Goal: Task Accomplishment & Management: Manage account settings

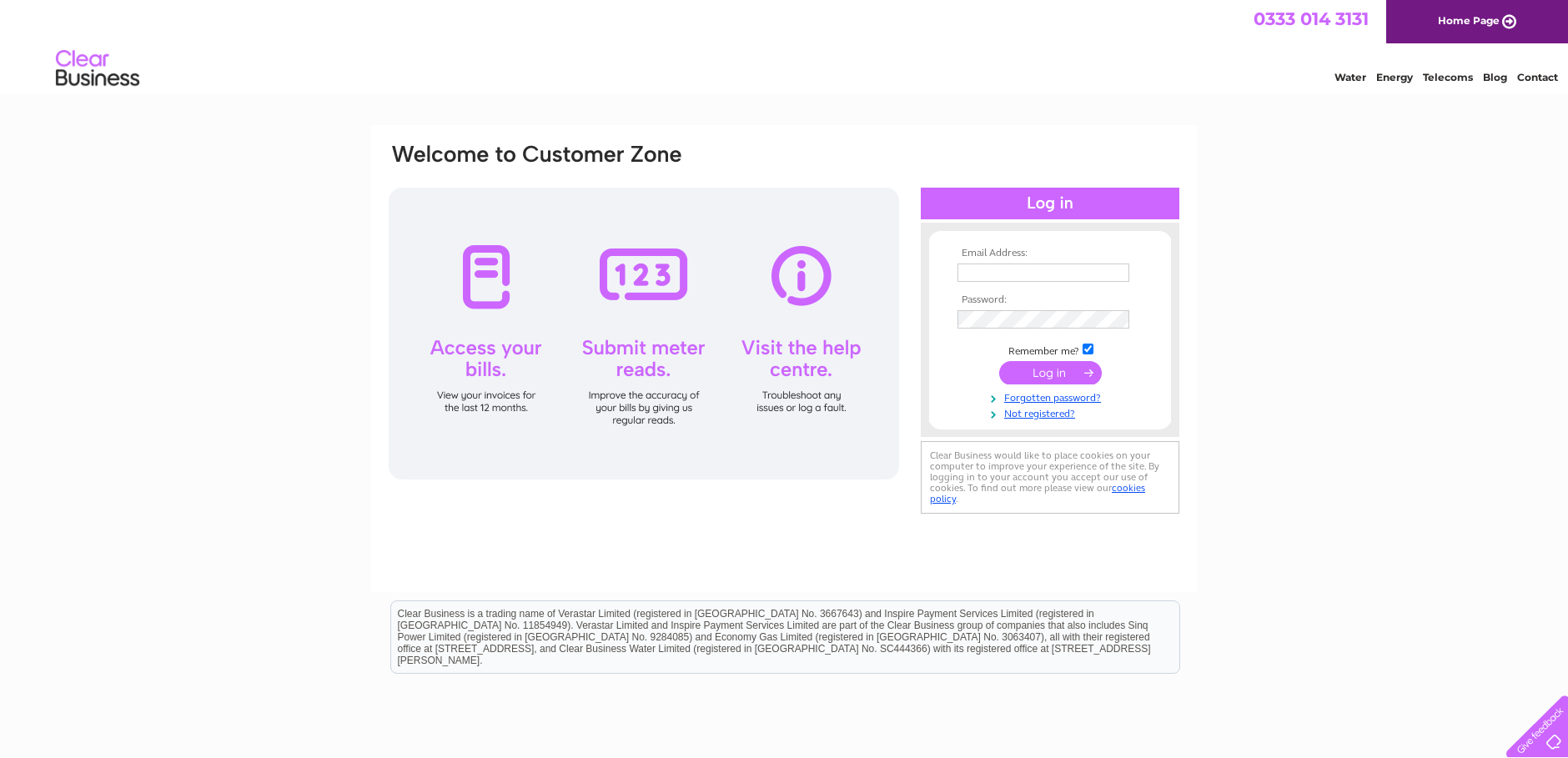
type input "catherine.campbell@tpgplc.com"
click at [1072, 370] on input "submit" at bounding box center [1051, 372] width 103 height 24
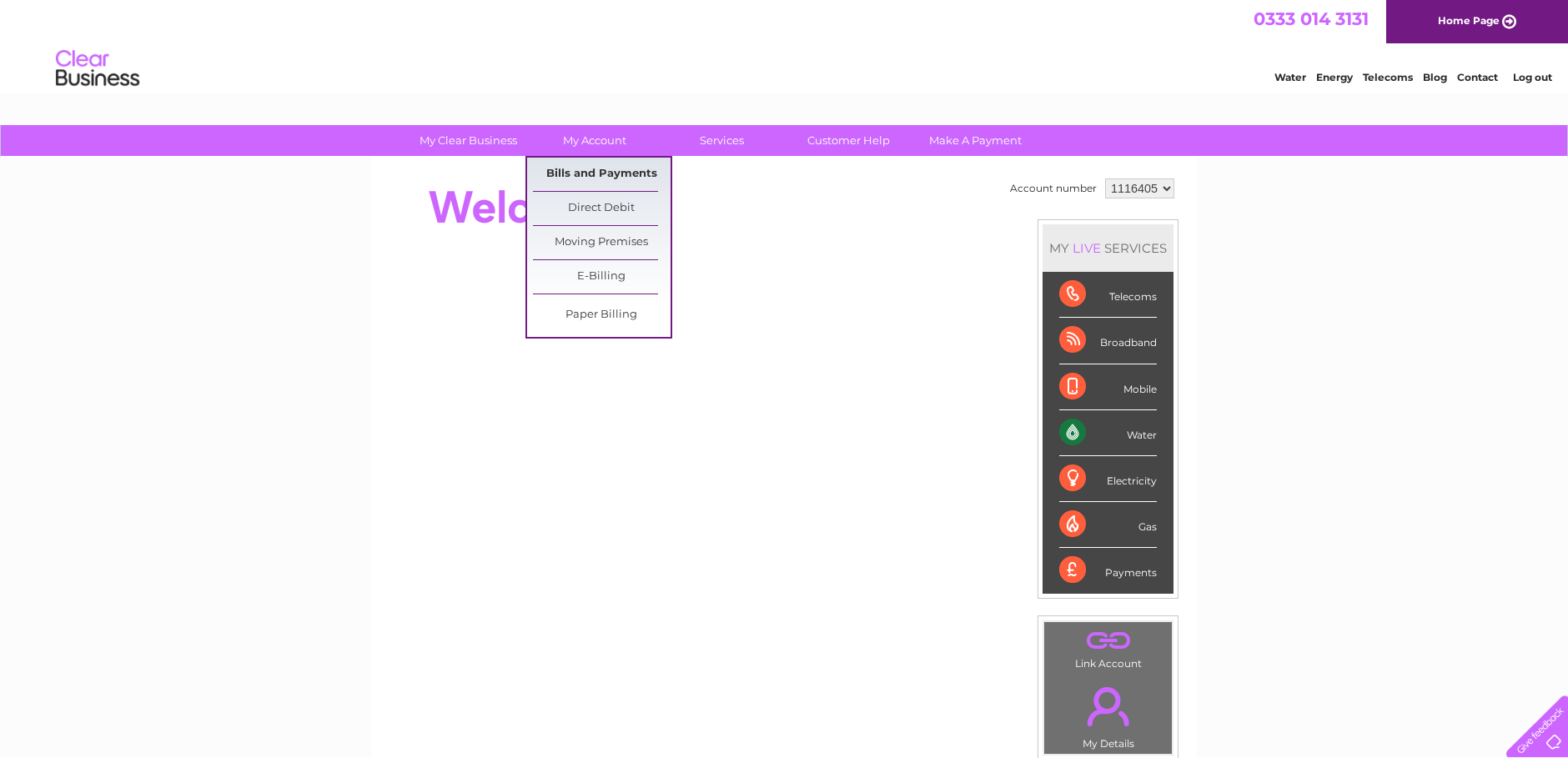
click at [589, 168] on link "Bills and Payments" at bounding box center [602, 174] width 138 height 33
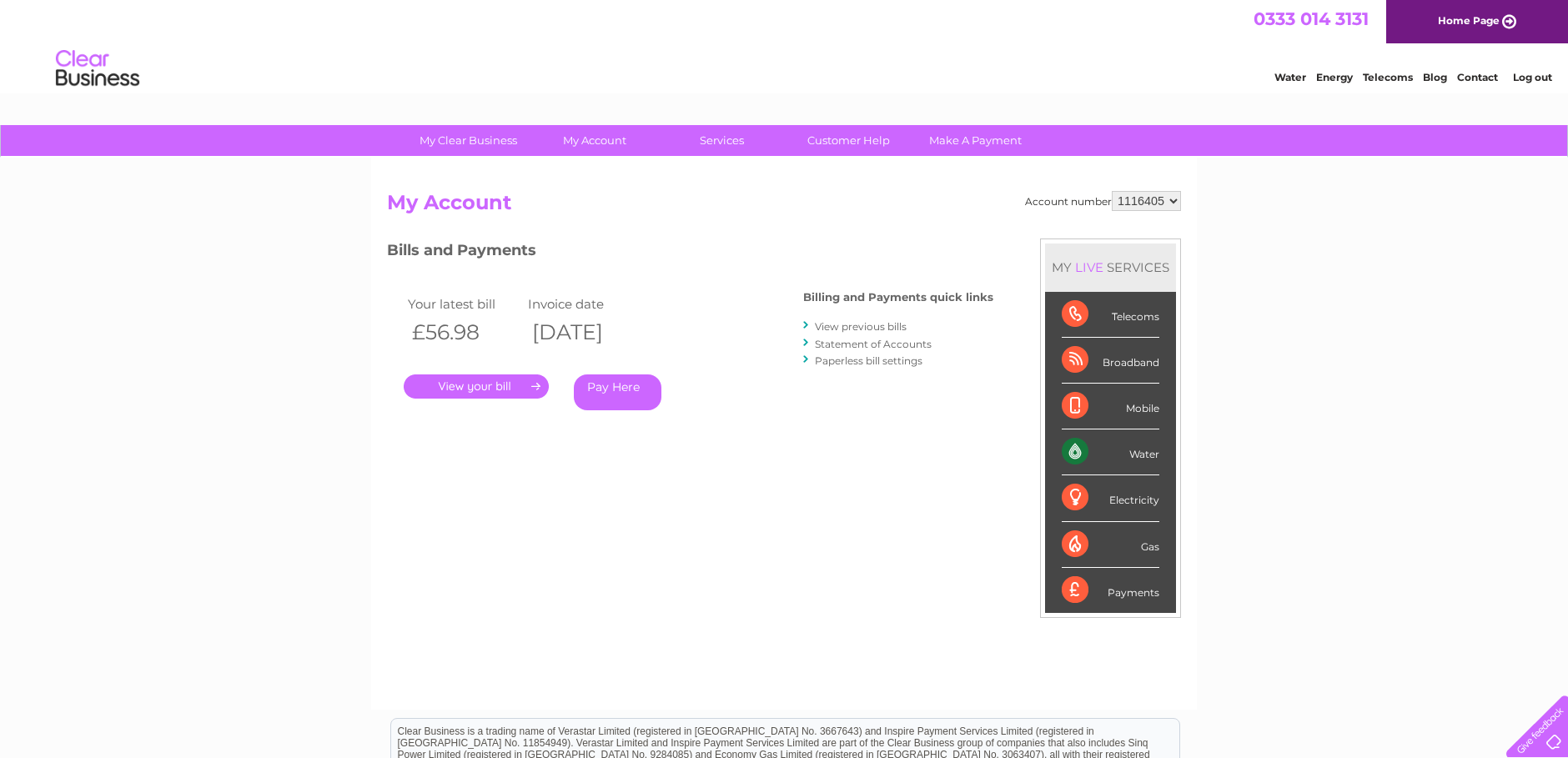
click at [495, 394] on link "." at bounding box center [476, 387] width 146 height 24
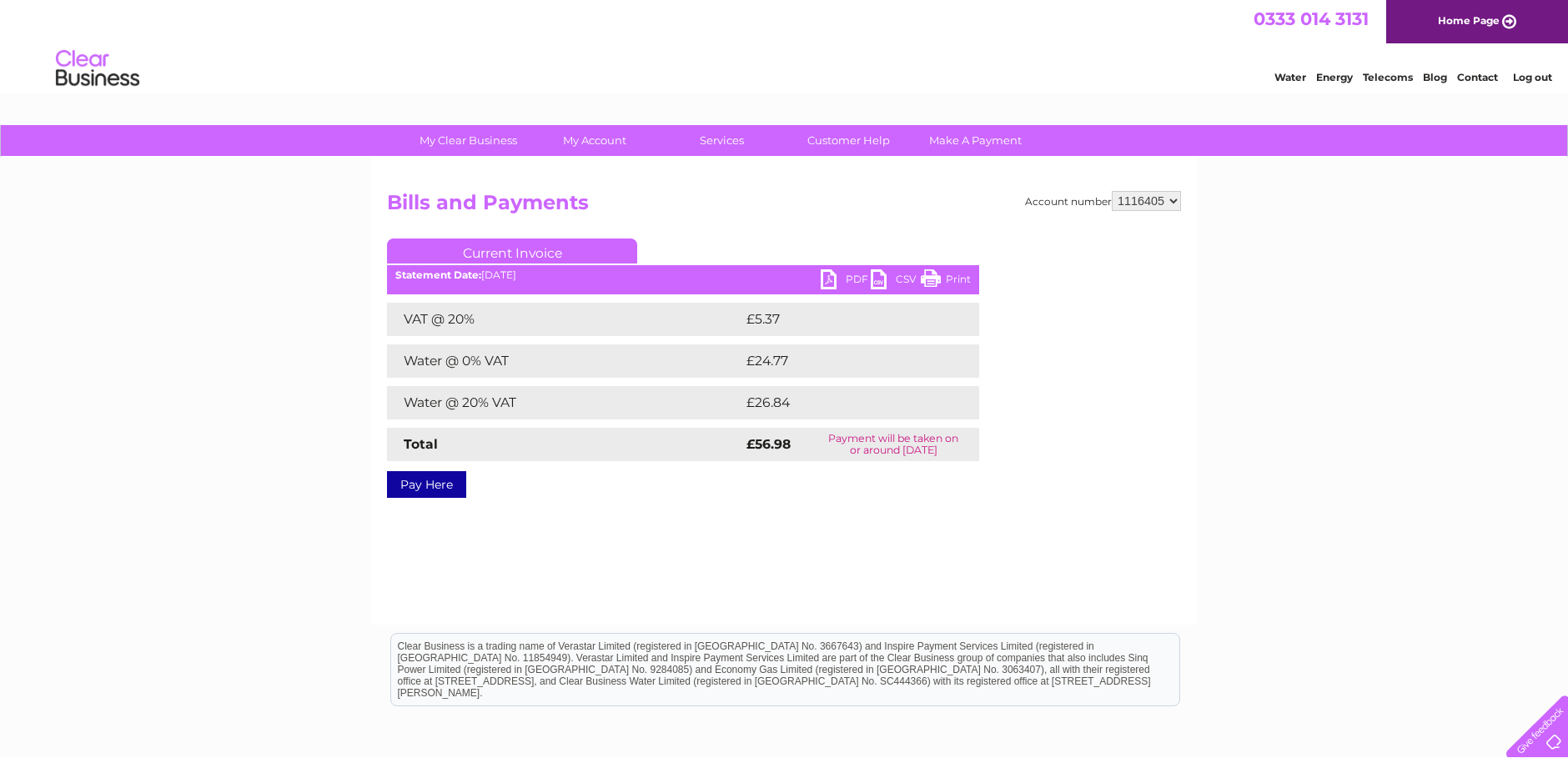
click at [835, 276] on link "PDF" at bounding box center [845, 281] width 50 height 24
